Goal: Register for event/course

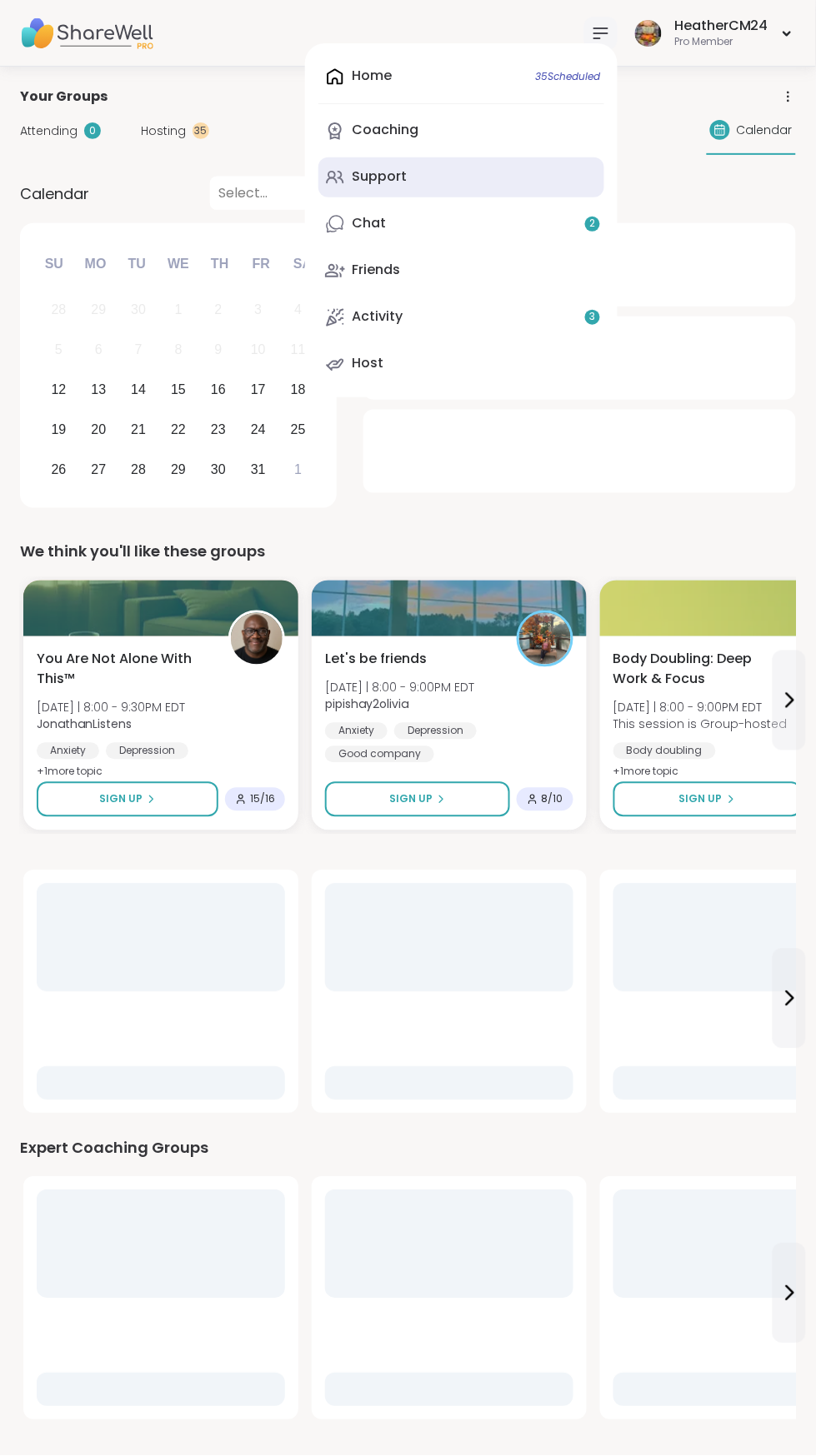
click at [401, 183] on div "Support" at bounding box center [379, 177] width 55 height 19
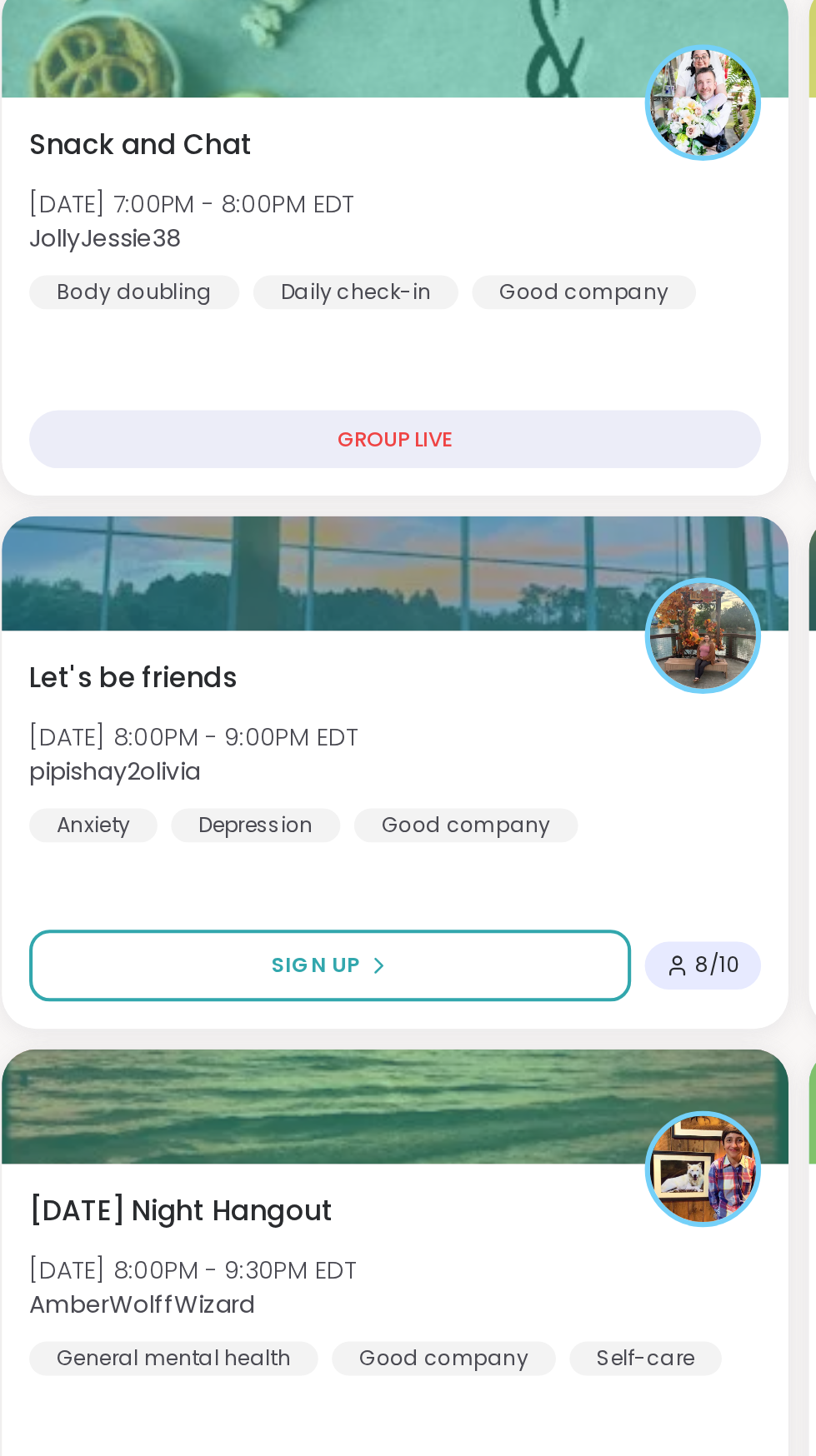
scroll to position [1000, 0]
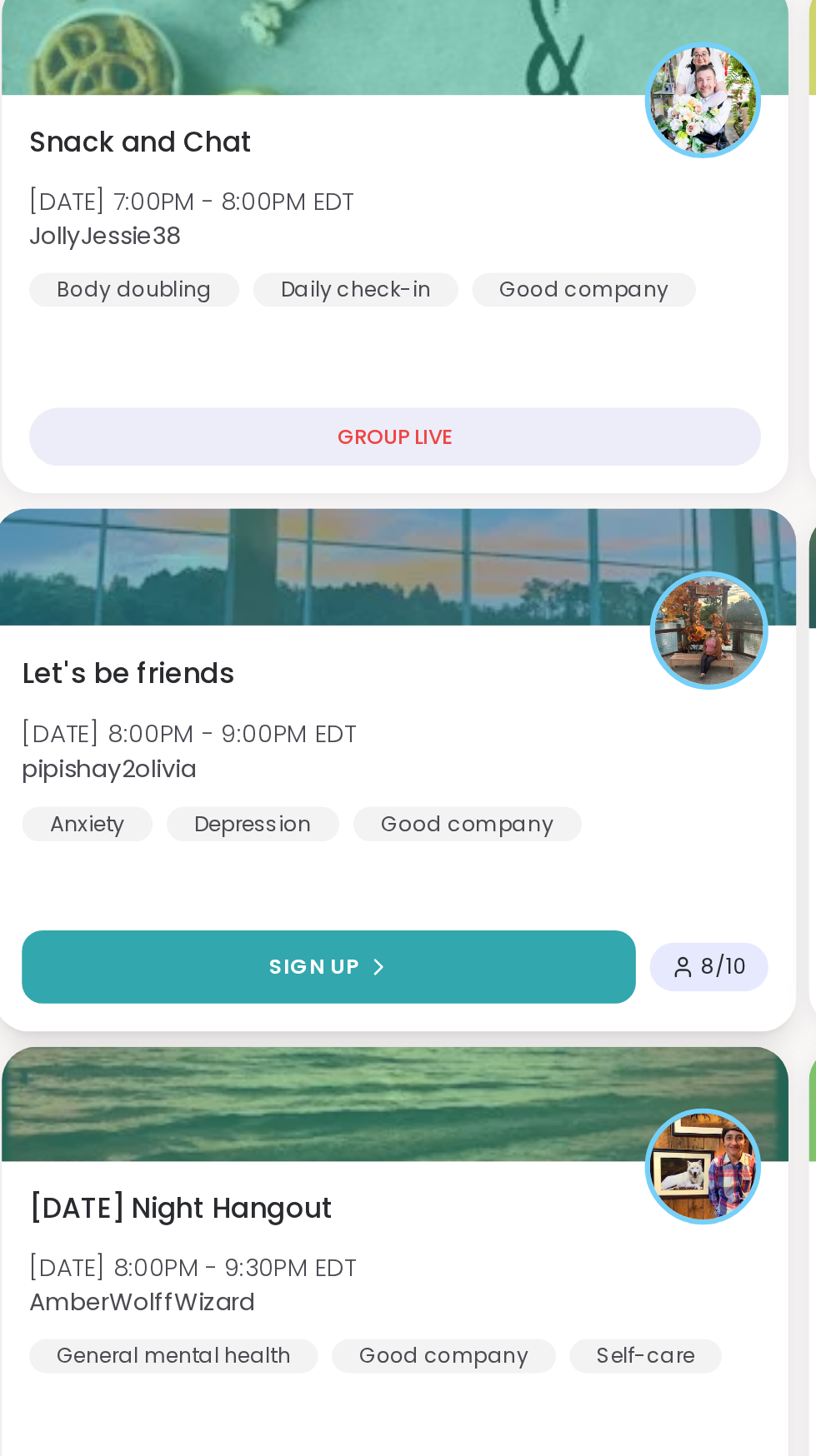
click at [229, 797] on button "Sign Up" at bounding box center [179, 801] width 299 height 35
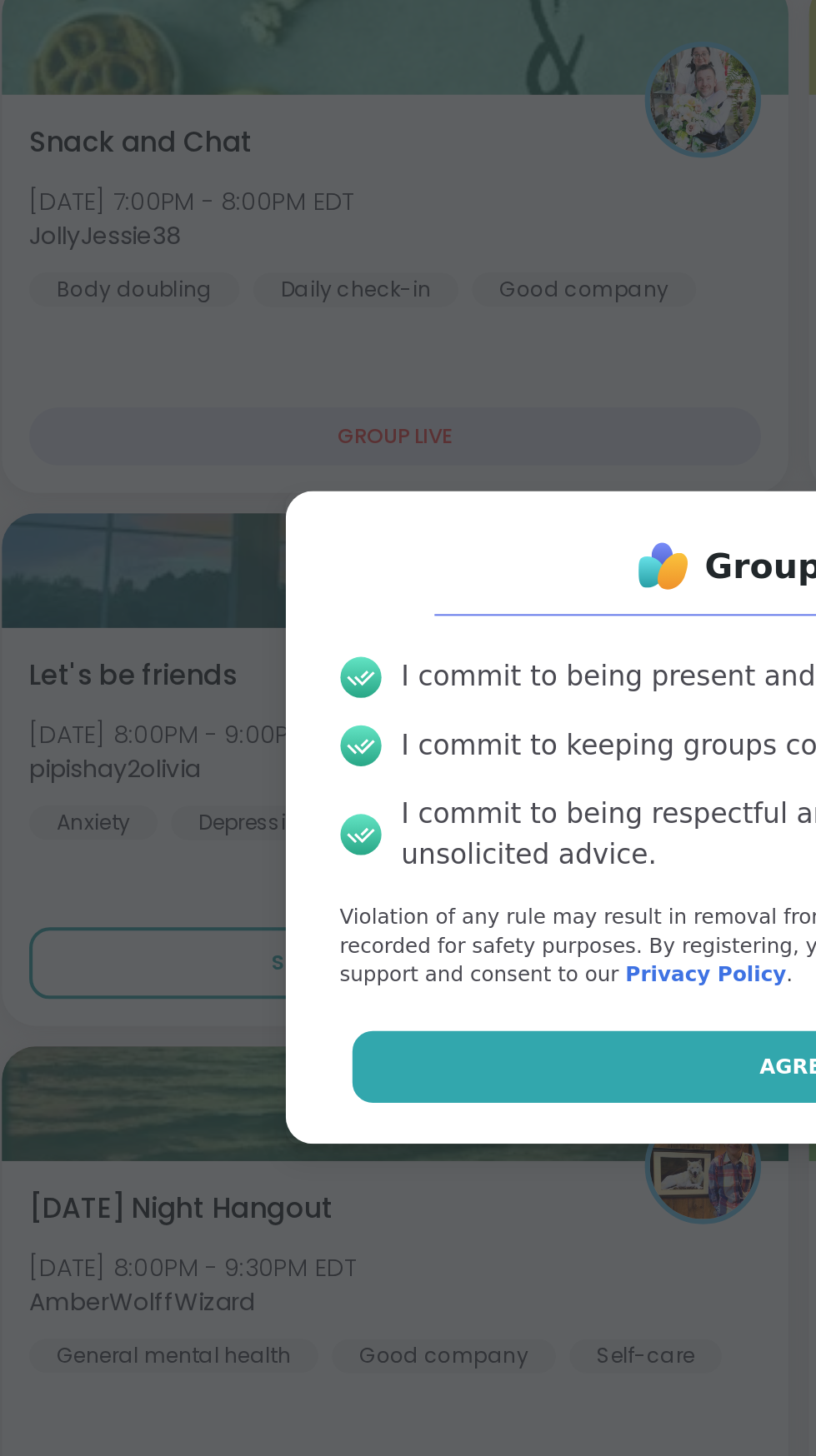
click at [332, 855] on button "Agree" at bounding box center [408, 849] width 434 height 35
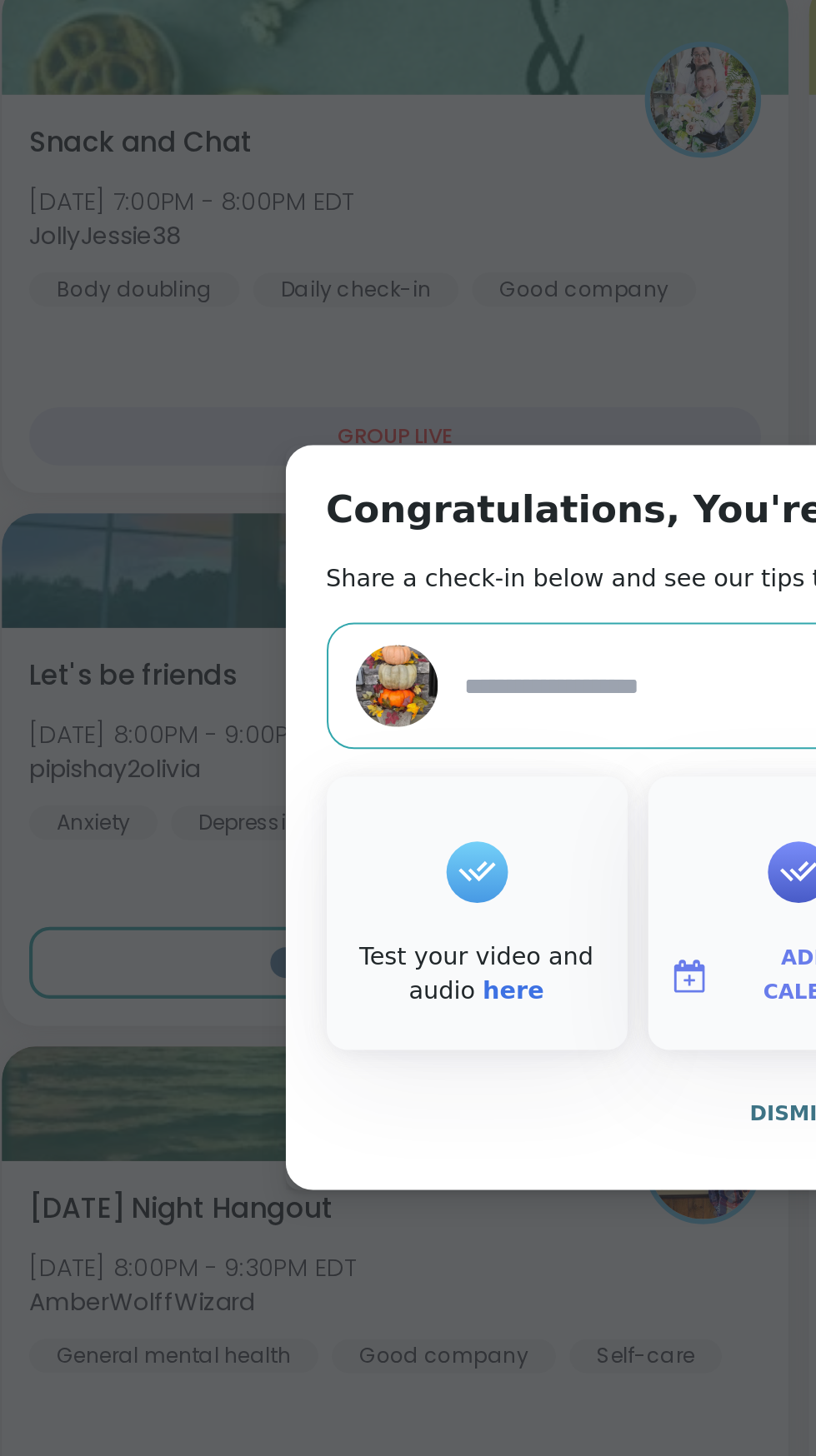
type textarea "*"
click at [409, 876] on span "Dismiss" at bounding box center [408, 872] width 47 height 12
